Goal: Task Accomplishment & Management: Complete application form

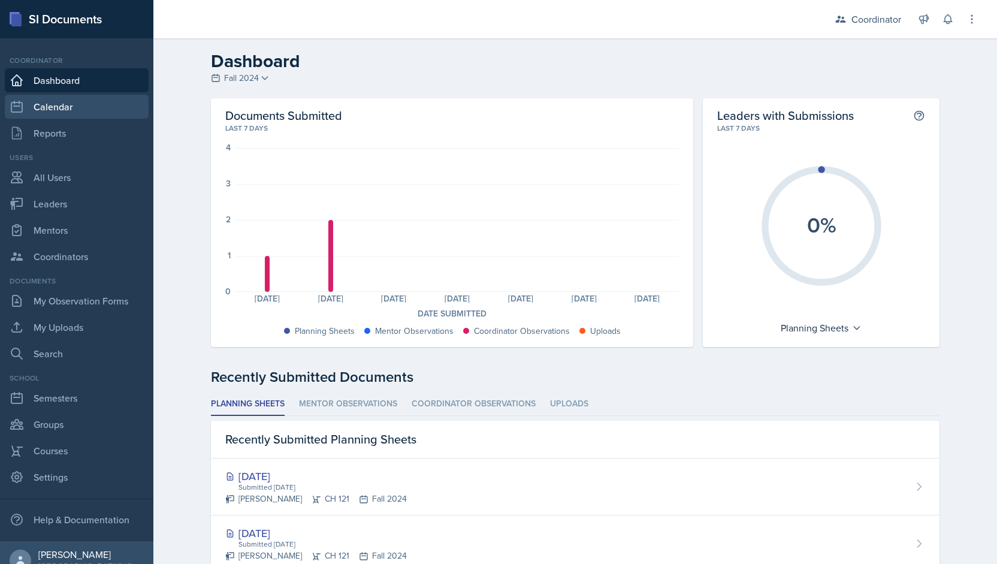
click at [70, 106] on link "Calendar" at bounding box center [77, 107] width 144 height 24
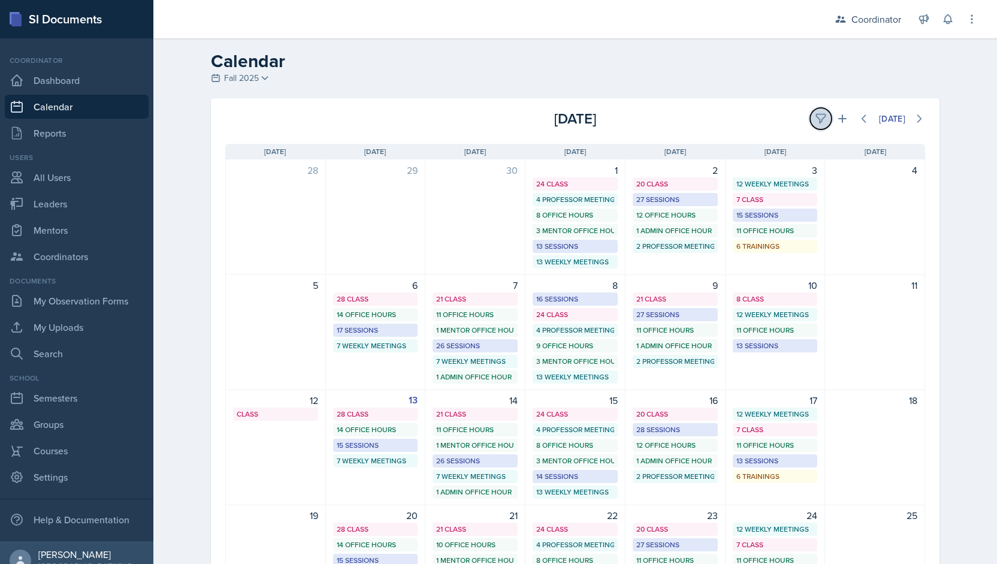
click at [815, 122] on icon at bounding box center [821, 119] width 12 height 12
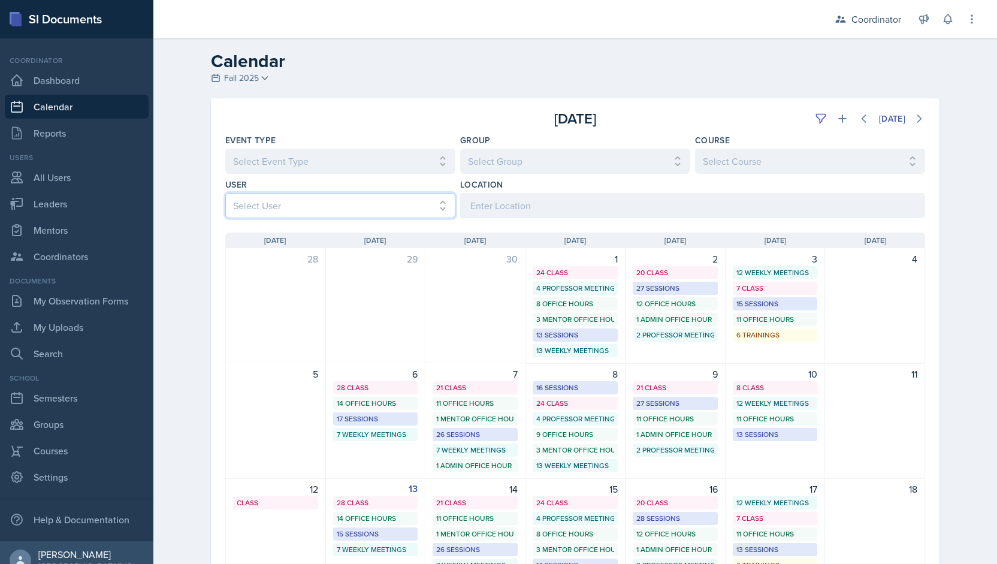
click at [317, 208] on select "Select User All [PERSON_NAME] [PERSON_NAME] [PERSON_NAME] [PERSON_NAME] [PERSON…" at bounding box center [340, 205] width 230 height 25
click at [225, 193] on select "Select User All [PERSON_NAME] [PERSON_NAME] [PERSON_NAME] [PERSON_NAME] [PERSON…" at bounding box center [340, 205] width 230 height 25
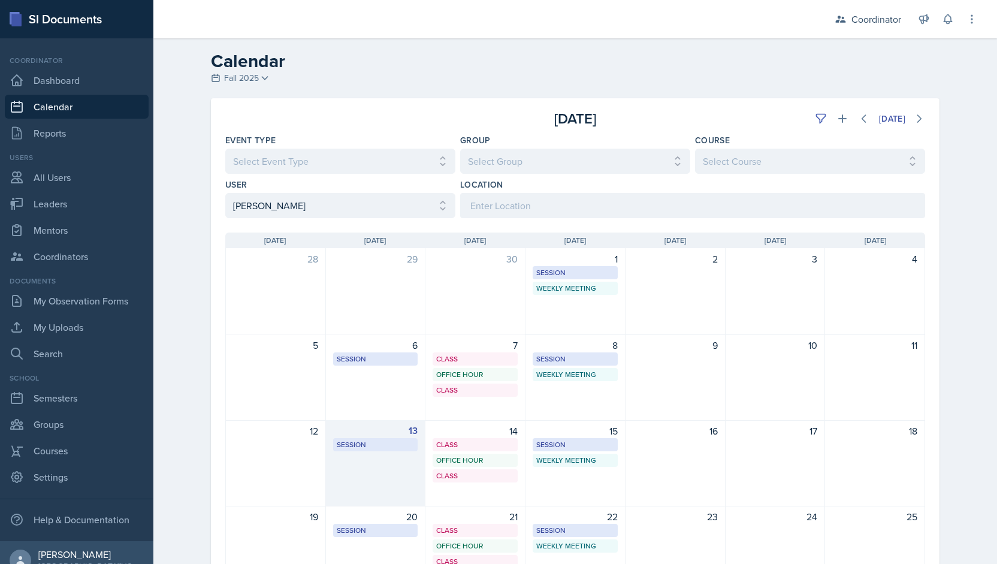
click at [376, 481] on div "13 Session SST 158 3:00 PM - 4:00 PM" at bounding box center [376, 463] width 100 height 86
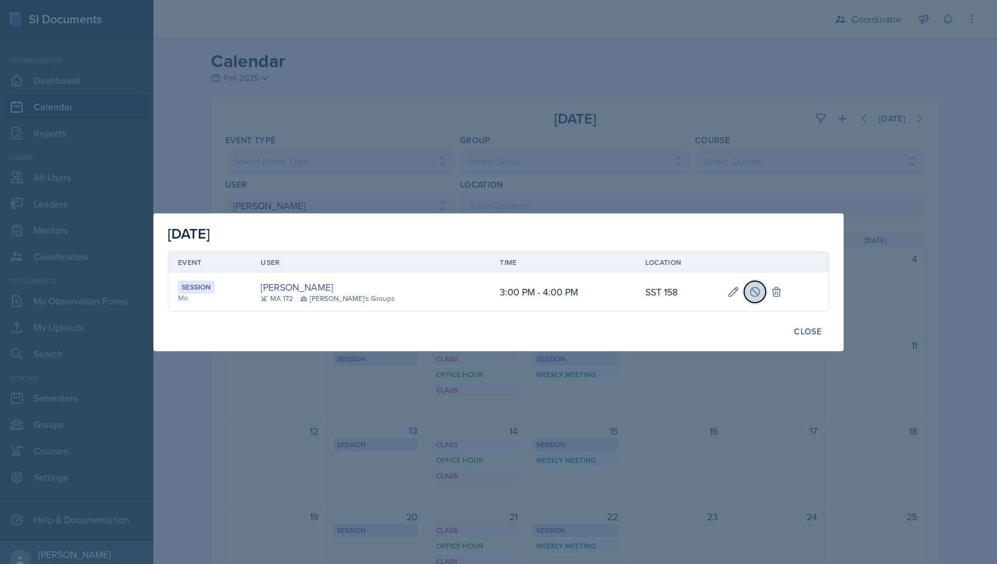
click at [749, 297] on icon at bounding box center [755, 292] width 12 height 12
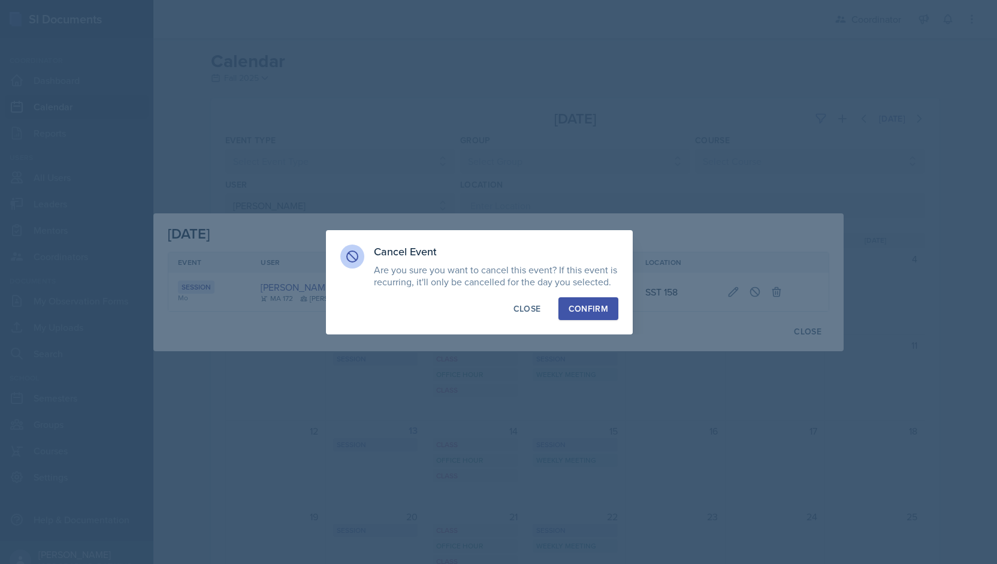
click at [584, 316] on button "Confirm" at bounding box center [589, 308] width 60 height 23
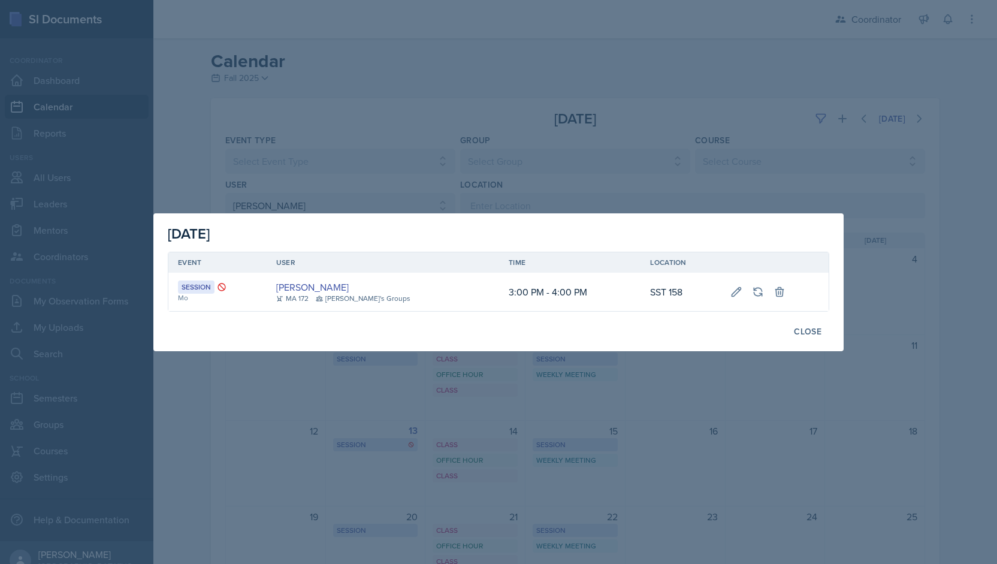
click at [485, 171] on div at bounding box center [498, 282] width 997 height 564
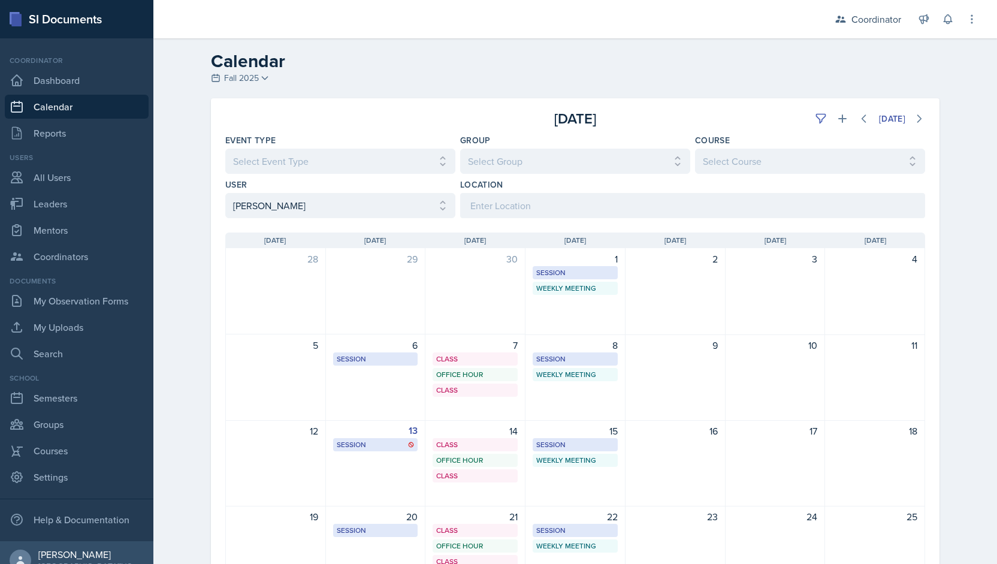
click at [286, 219] on div "[DATE] Sun [DATE] Mon [DATE] Tue [DATE] Wed [DATE] Thu [DATE] Fri [DATE] Sat 28…" at bounding box center [575, 455] width 729 height 474
click at [280, 207] on select "Select User All [PERSON_NAME] [PERSON_NAME] [PERSON_NAME] [PERSON_NAME] [PERSON…" at bounding box center [340, 205] width 230 height 25
select select "9f350877-f3fb-4963-8610-b50c6b9ff4c9"
click at [225, 193] on select "Select User All [PERSON_NAME] [PERSON_NAME] [PERSON_NAME] [PERSON_NAME] [PERSON…" at bounding box center [340, 205] width 230 height 25
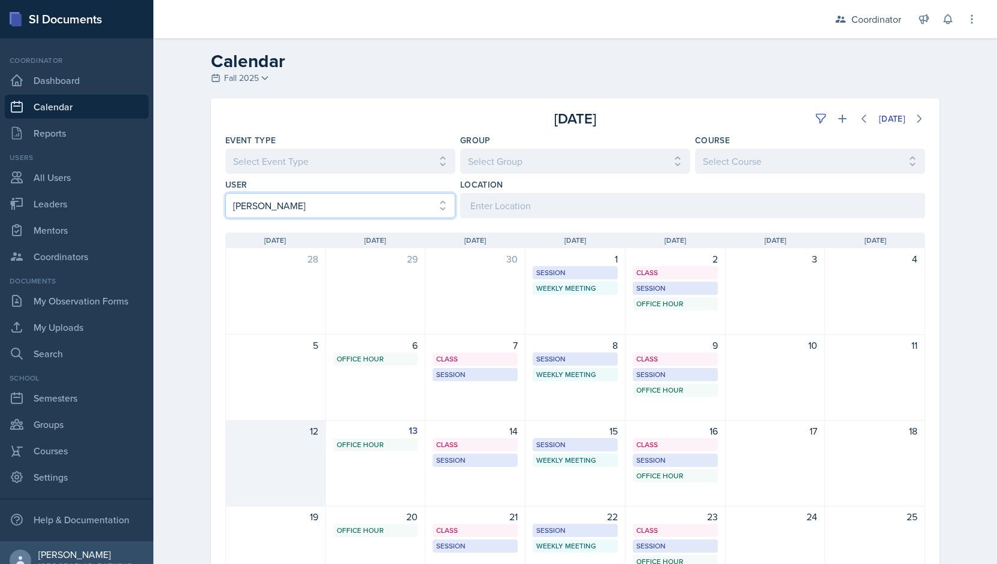
scroll to position [156, 0]
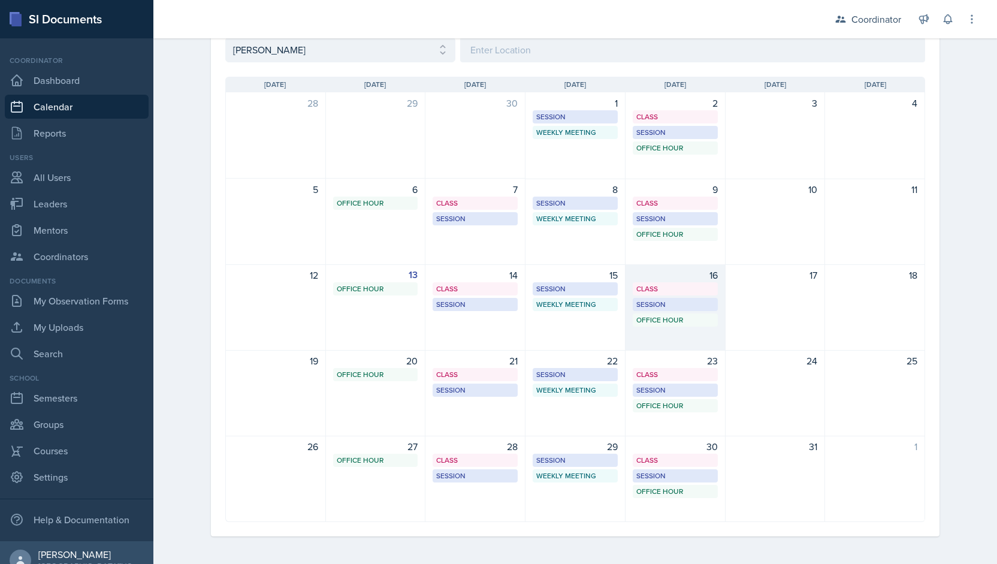
click at [664, 342] on div "16 Class BAB 204 9:40 AM - 11:00 AM Session BAB 109 2:00 PM - 3:00 PM Office Ho…" at bounding box center [676, 307] width 100 height 86
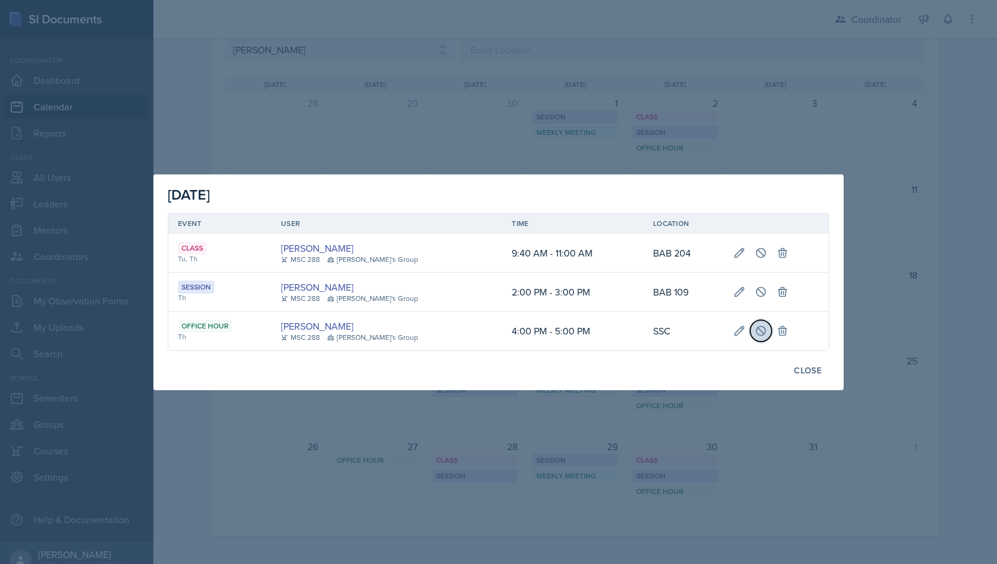
click at [757, 332] on icon at bounding box center [761, 330] width 9 height 9
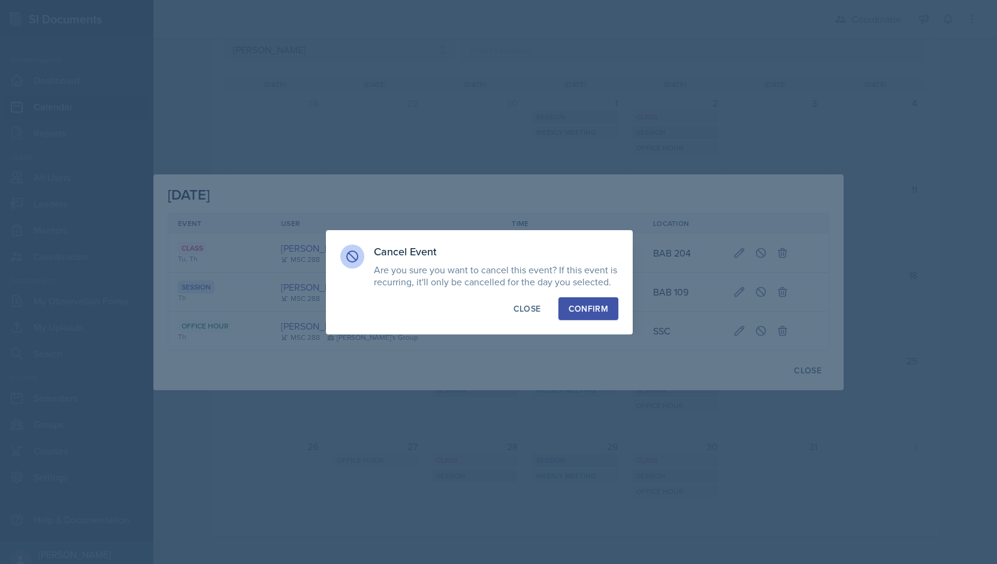
click at [597, 313] on div "Confirm" at bounding box center [589, 309] width 40 height 12
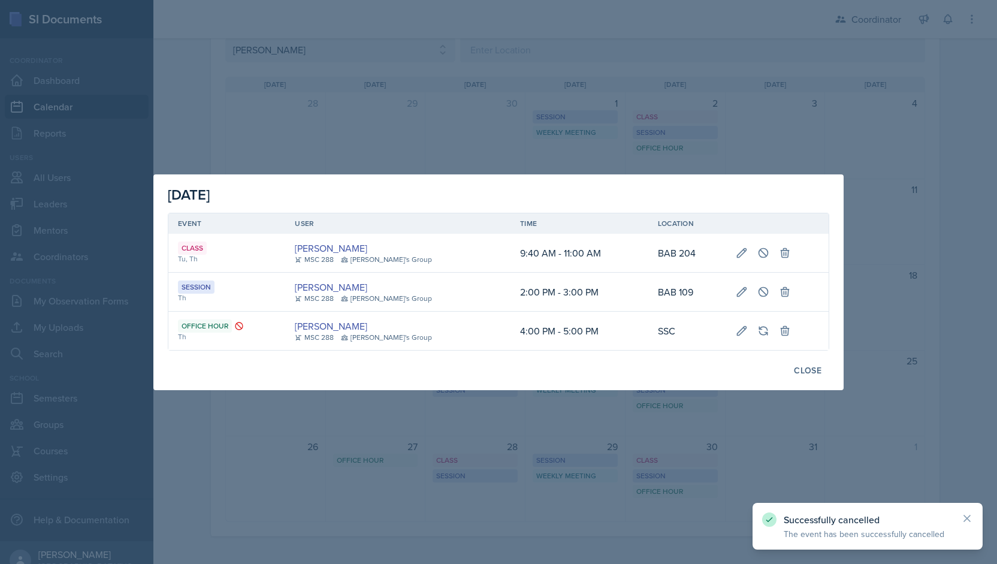
click at [633, 79] on div at bounding box center [498, 282] width 997 height 564
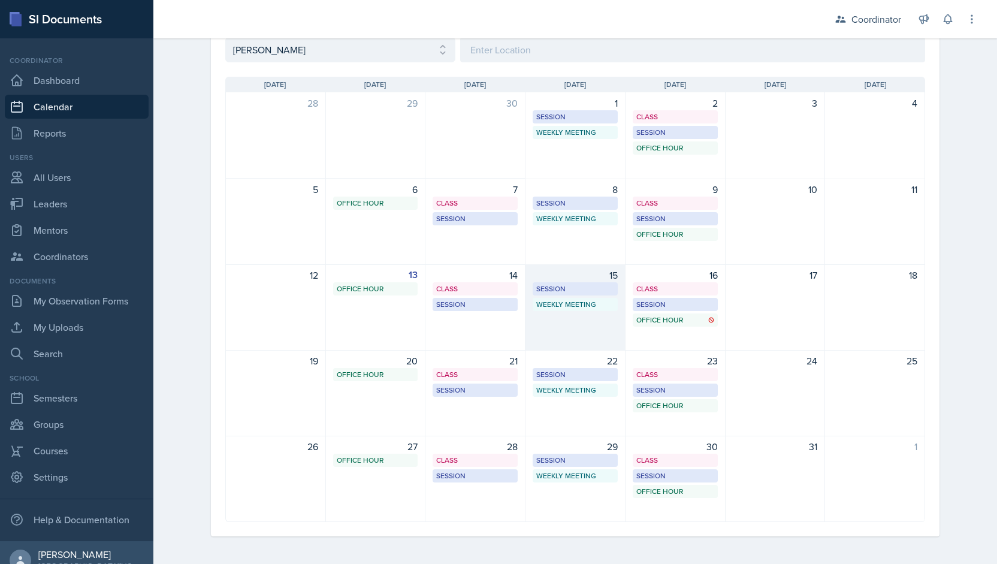
click at [572, 328] on div "15 Session BAB 224 9:00 AM - 10:00 AM Weekly Meeting SSC 11:30 AM - 12:30 PM" at bounding box center [576, 307] width 100 height 86
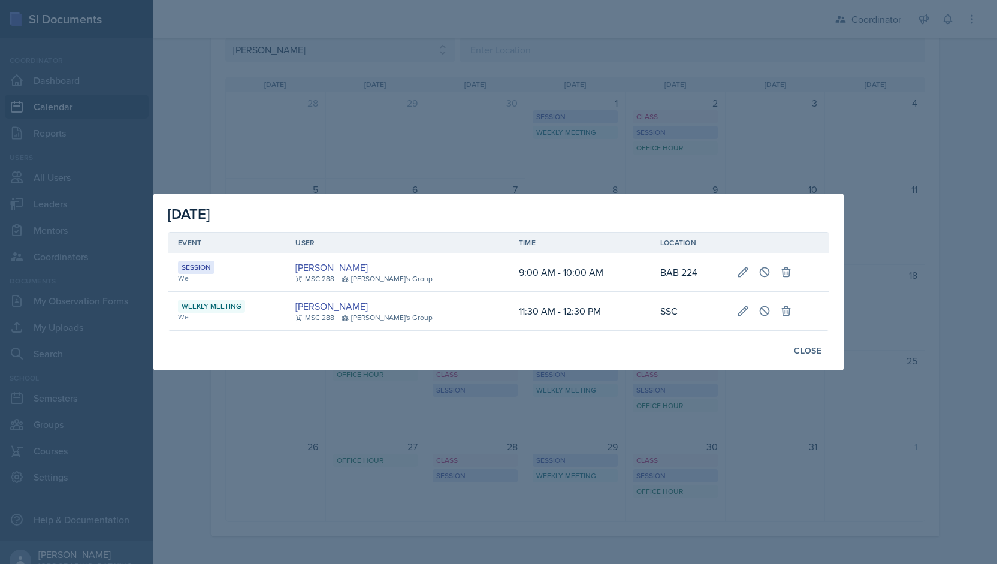
click at [766, 128] on div at bounding box center [498, 282] width 997 height 564
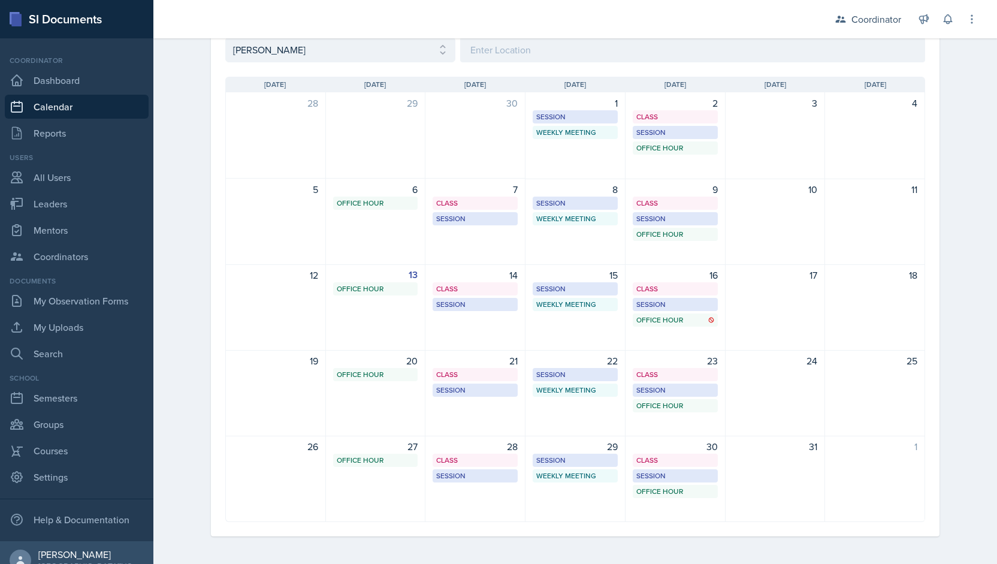
scroll to position [22, 0]
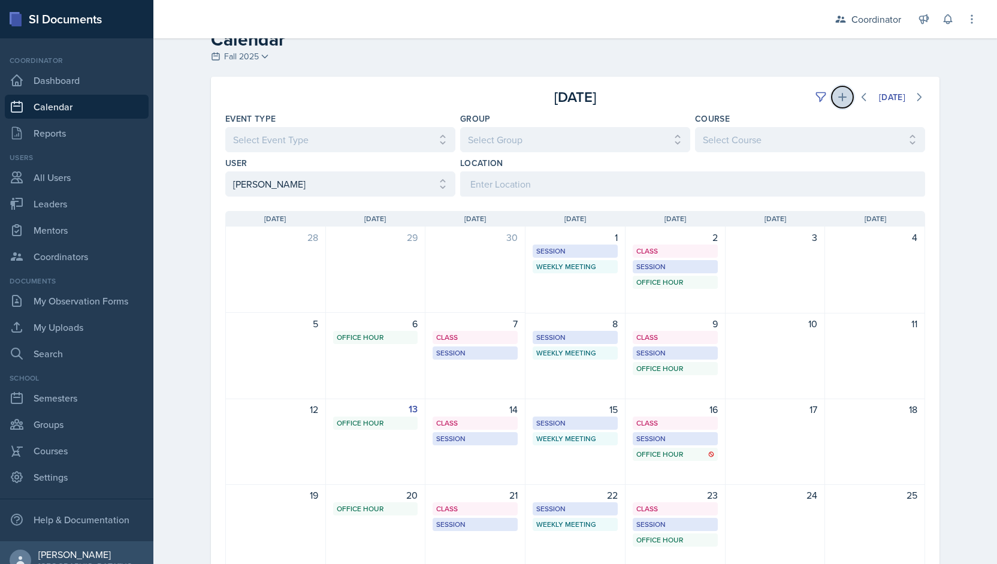
click at [838, 93] on icon at bounding box center [842, 97] width 8 height 8
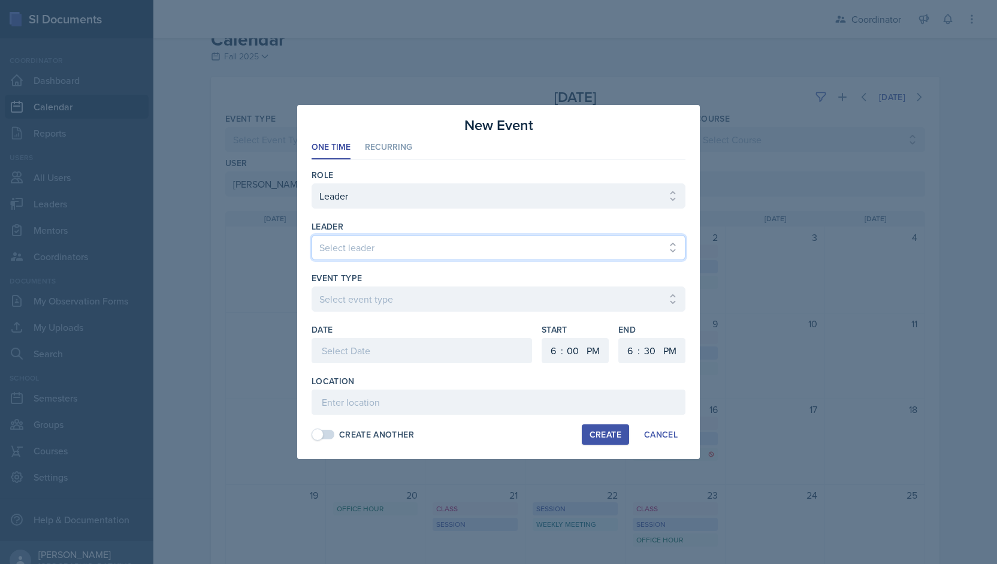
click at [365, 247] on select "Select leader [PERSON_NAME] [PERSON_NAME] [PERSON_NAME] [PERSON_NAME] [PERSON_N…" at bounding box center [499, 247] width 374 height 25
select select "8cf56d13-1d64-4917-a708-72fb75e6ab4e"
click at [312, 236] on select "Select leader [PERSON_NAME] [PERSON_NAME] [PERSON_NAME] [PERSON_NAME] [PERSON_N…" at bounding box center [499, 247] width 374 height 25
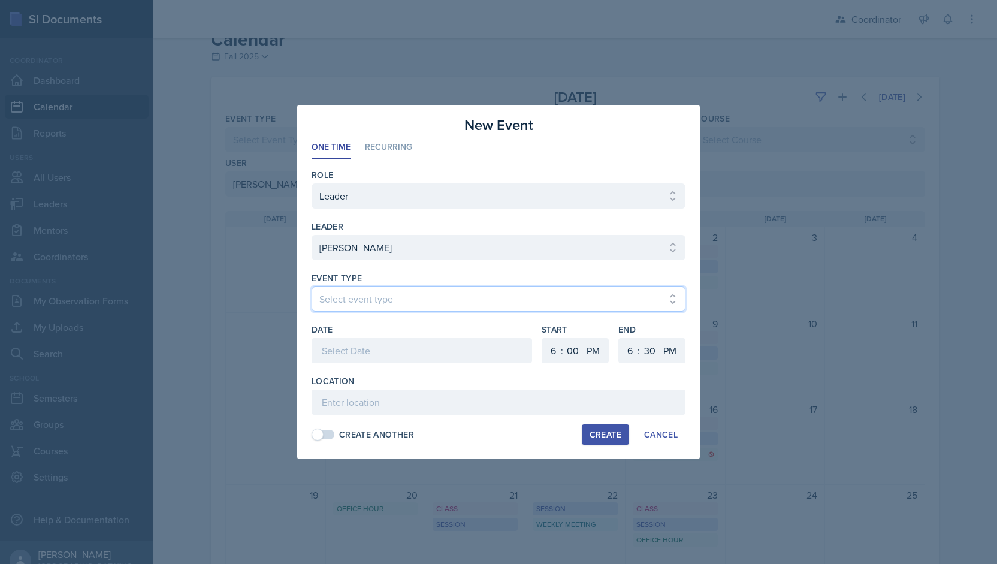
click at [361, 301] on select "Select event type Admin Office Hour Cal Workshop Class Class Announcement LA Pe…" at bounding box center [499, 298] width 374 height 25
select select "711e3089-b526-4ace-8ef7-b628edcb7570"
click at [312, 286] on select "Select event type Admin Office Hour Cal Workshop Class Class Announcement LA Pe…" at bounding box center [499, 298] width 374 height 25
click at [361, 368] on div at bounding box center [422, 369] width 221 height 12
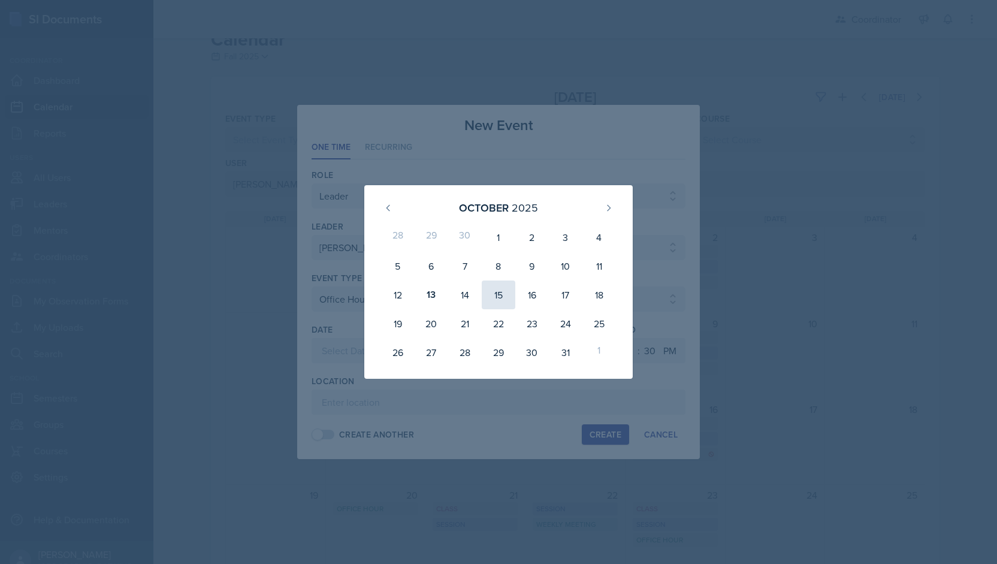
click at [490, 300] on div "15" at bounding box center [499, 294] width 34 height 29
type input "[DATE]"
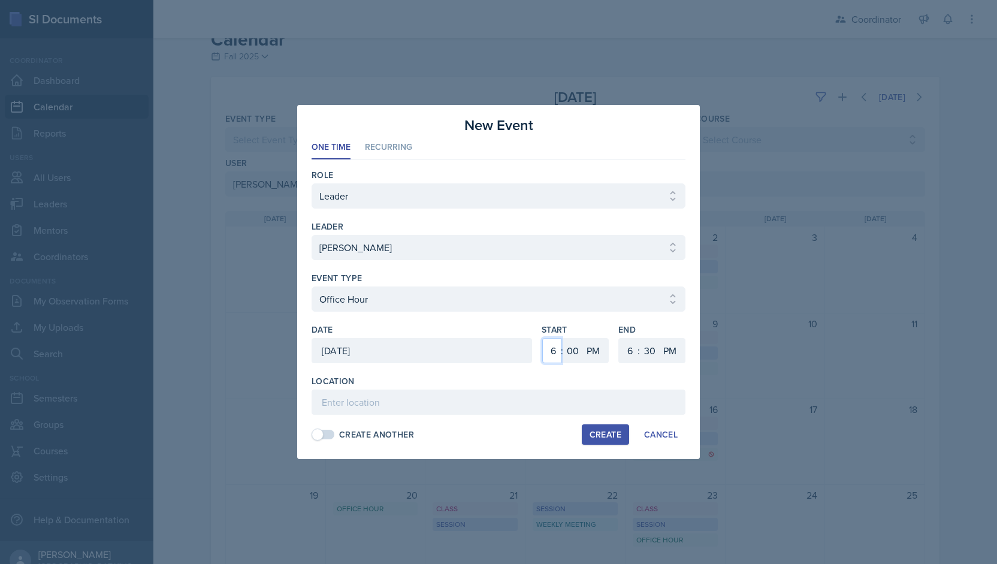
click at [554, 354] on select "1 2 3 4 5 6 7 8 9 10 11 12" at bounding box center [551, 350] width 19 height 25
select select "12"
click at [542, 338] on select "1 2 3 4 5 6 7 8 9 10 11 12" at bounding box center [551, 350] width 19 height 25
click at [570, 345] on select "00 05 10 15 20 25 30 35 40 45 50 55" at bounding box center [572, 350] width 19 height 25
select select "30"
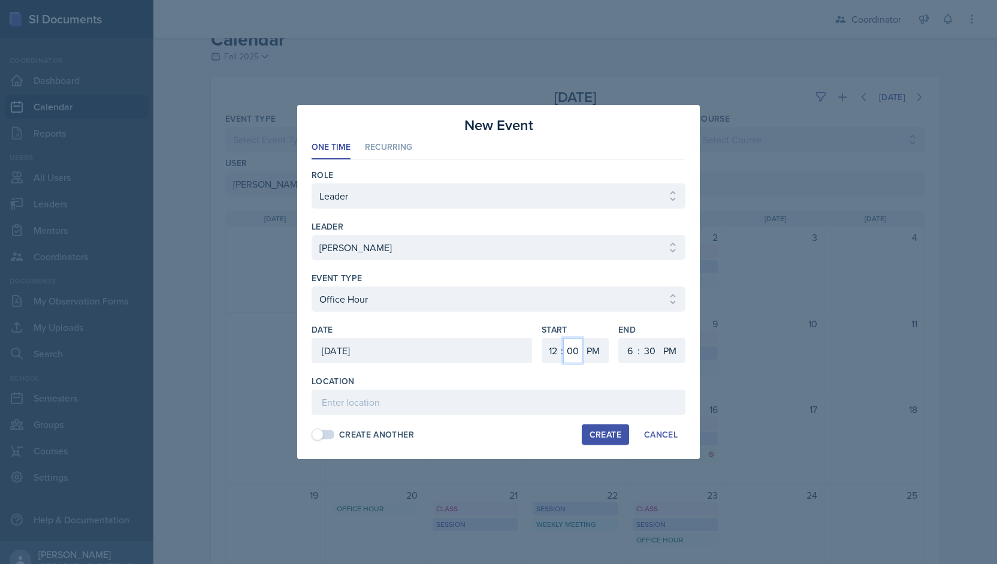
click at [563, 338] on select "00 05 10 15 20 25 30 35 40 45 50 55" at bounding box center [572, 350] width 19 height 25
click at [628, 354] on select "1 2 3 4 5 6 7 8 9 10 11 12" at bounding box center [628, 350] width 19 height 25
select select "1"
click at [619, 338] on select "1 2 3 4 5 6 7 8 9 10 11 12" at bounding box center [628, 350] width 19 height 25
click at [439, 384] on div "Location" at bounding box center [499, 381] width 374 height 12
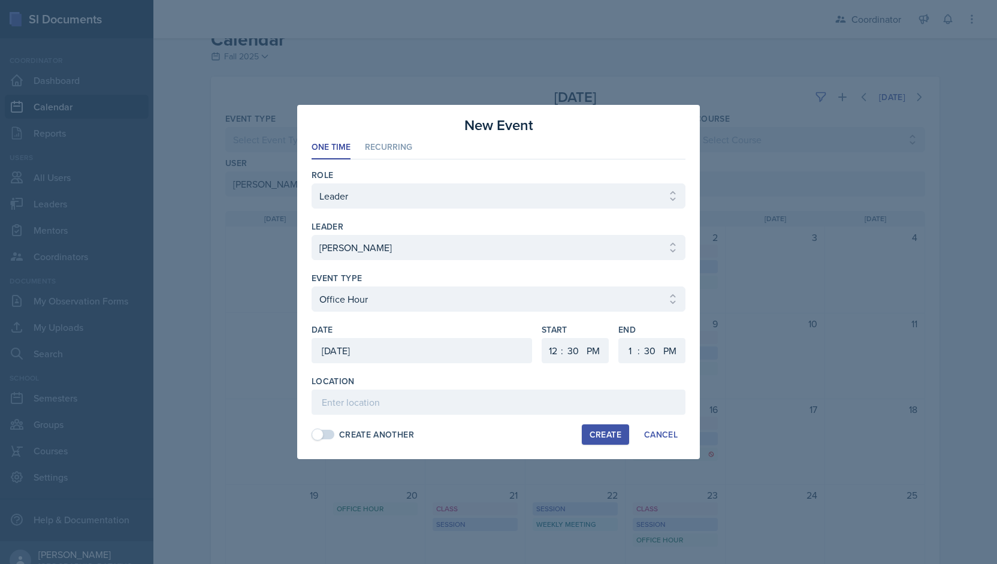
click at [434, 387] on div "Location" at bounding box center [499, 395] width 374 height 40
click at [418, 399] on input at bounding box center [499, 402] width 374 height 25
type input "SSC - Rescheduled Office Hour"
click at [612, 430] on div "Create" at bounding box center [606, 435] width 32 height 10
select select
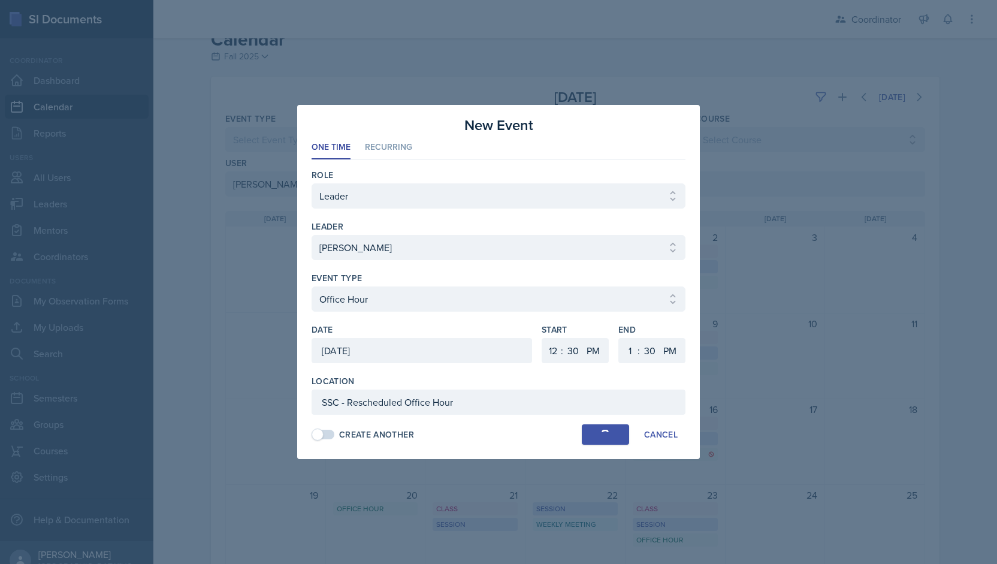
select select
select select "6"
select select "0"
select select "6"
